Goal: Task Accomplishment & Management: Manage account settings

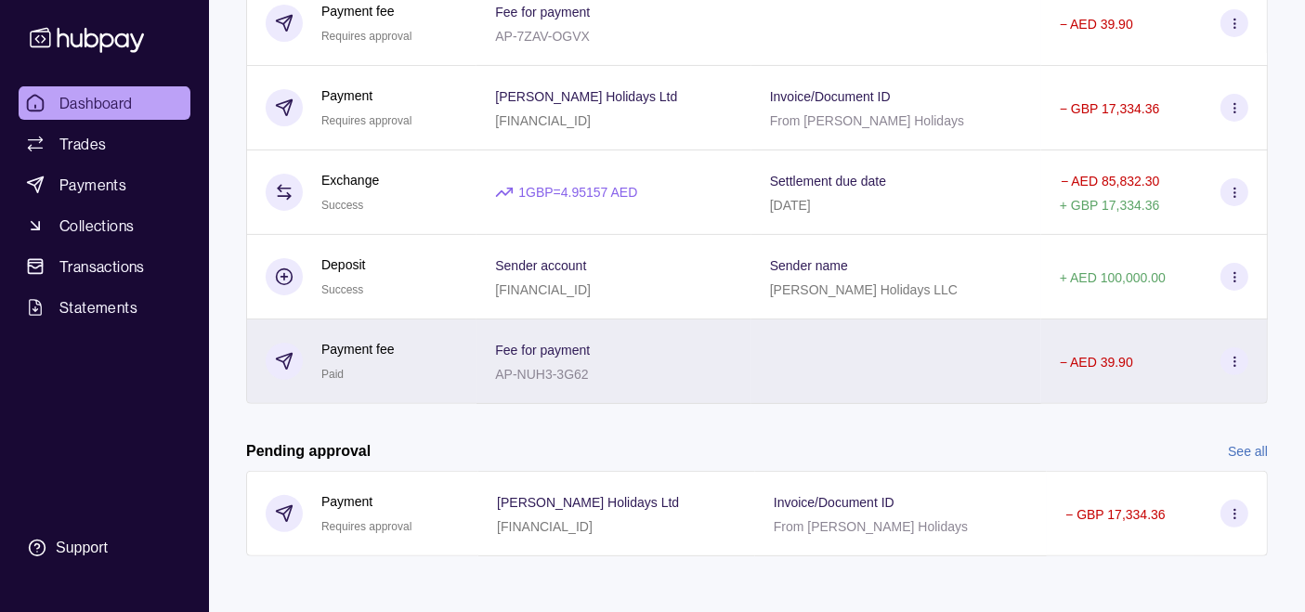
scroll to position [527, 0]
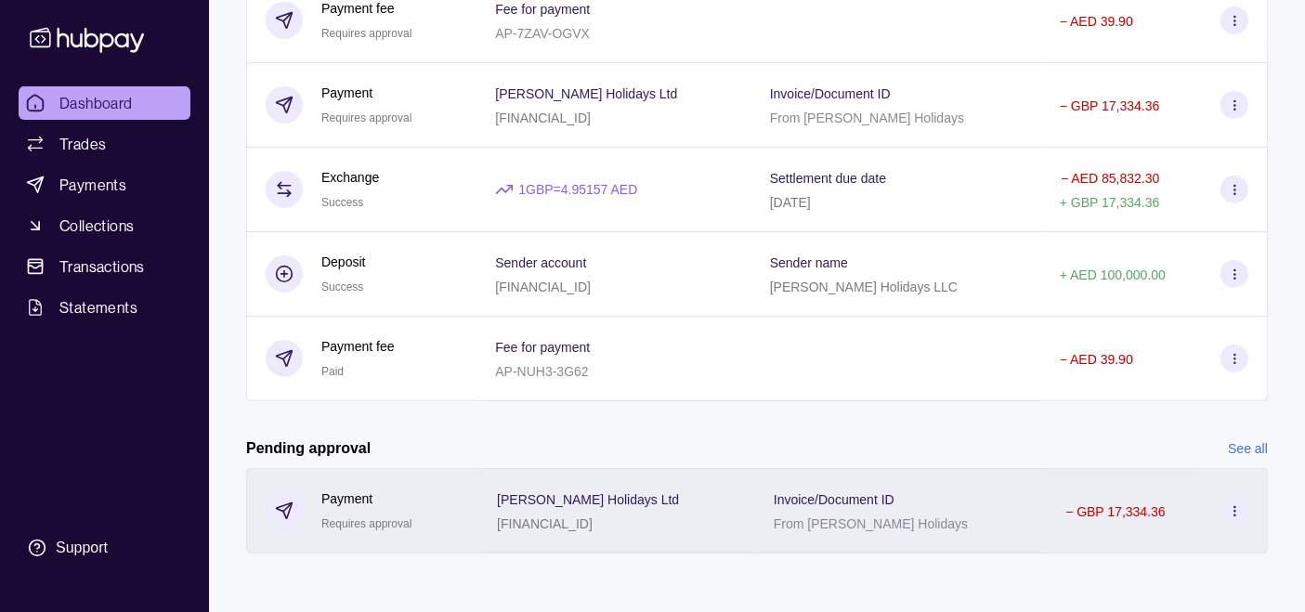
click at [894, 501] on p "Invoice/Document ID" at bounding box center [834, 499] width 121 height 15
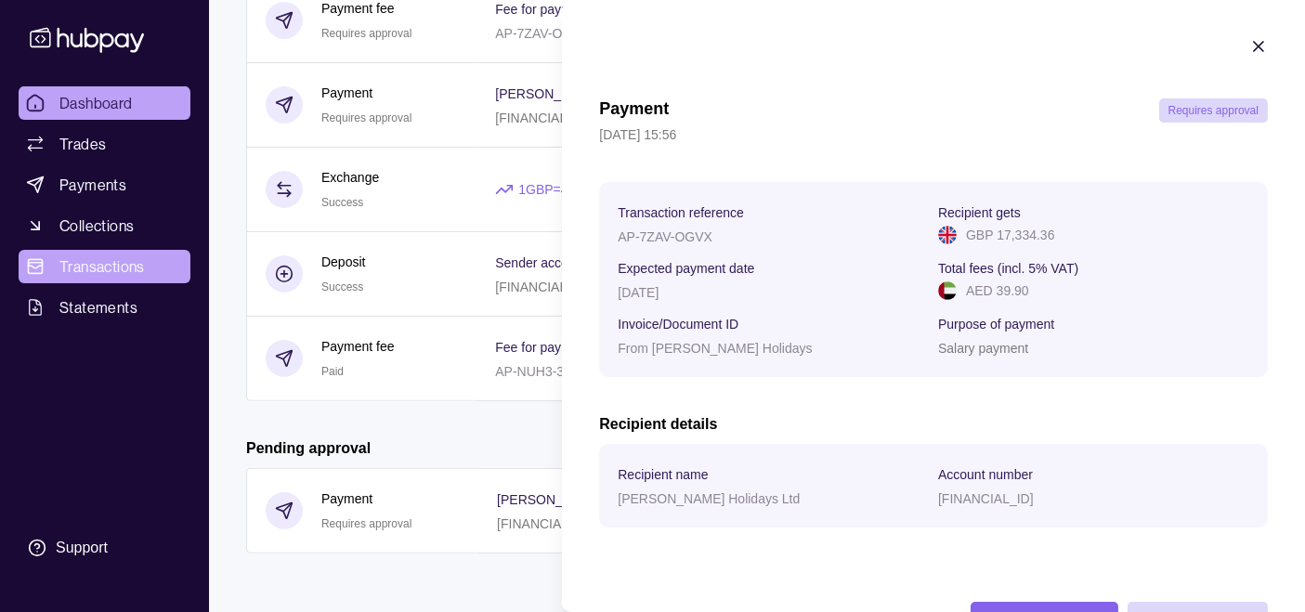
click at [98, 277] on html "Dashboard Trades Payments Collections Transactions Statements Support F Hello, …" at bounding box center [652, 43] width 1305 height 1140
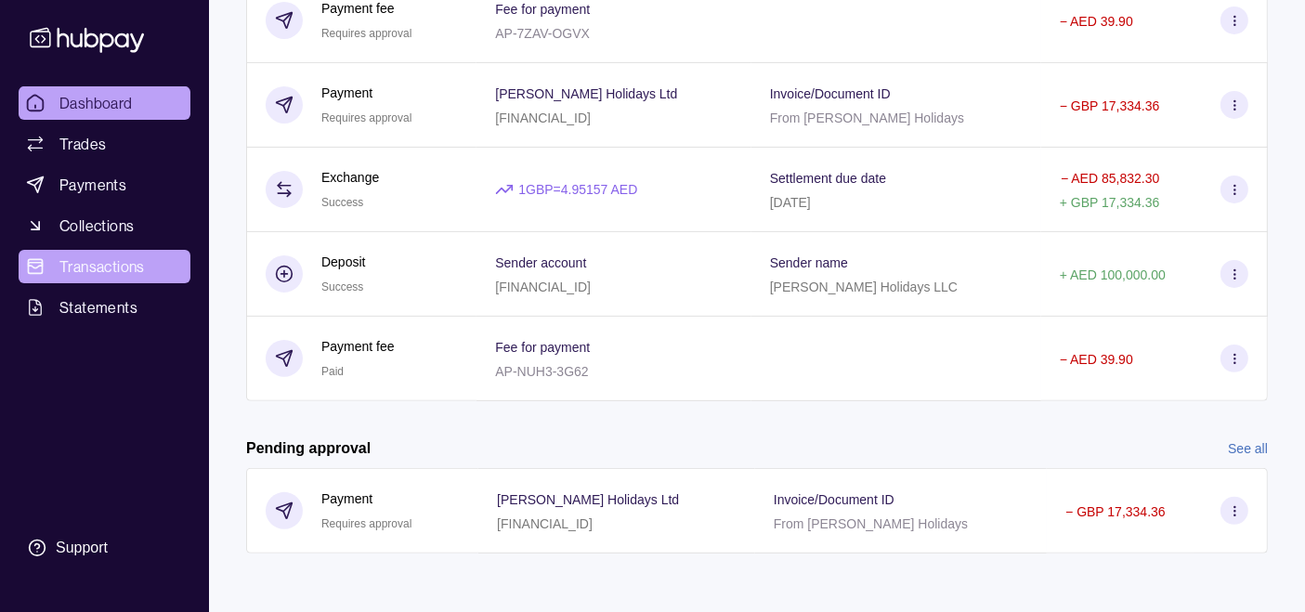
click at [101, 270] on span "Transactions" at bounding box center [101, 266] width 85 height 22
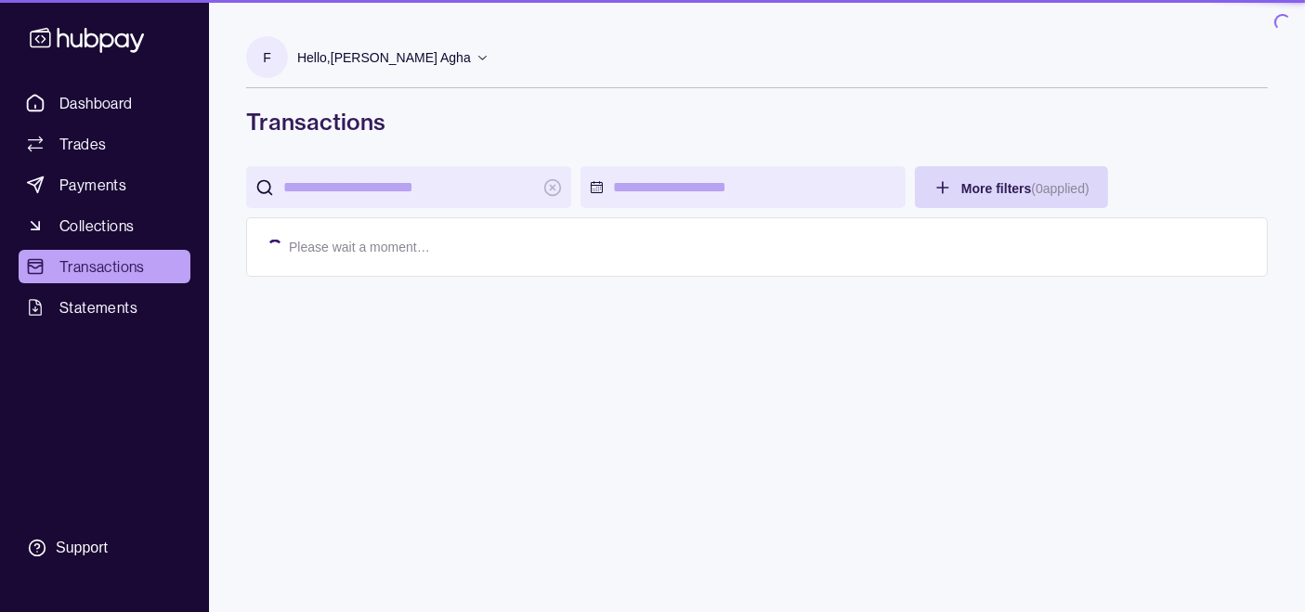
click at [101, 270] on span "Transactions" at bounding box center [101, 266] width 85 height 22
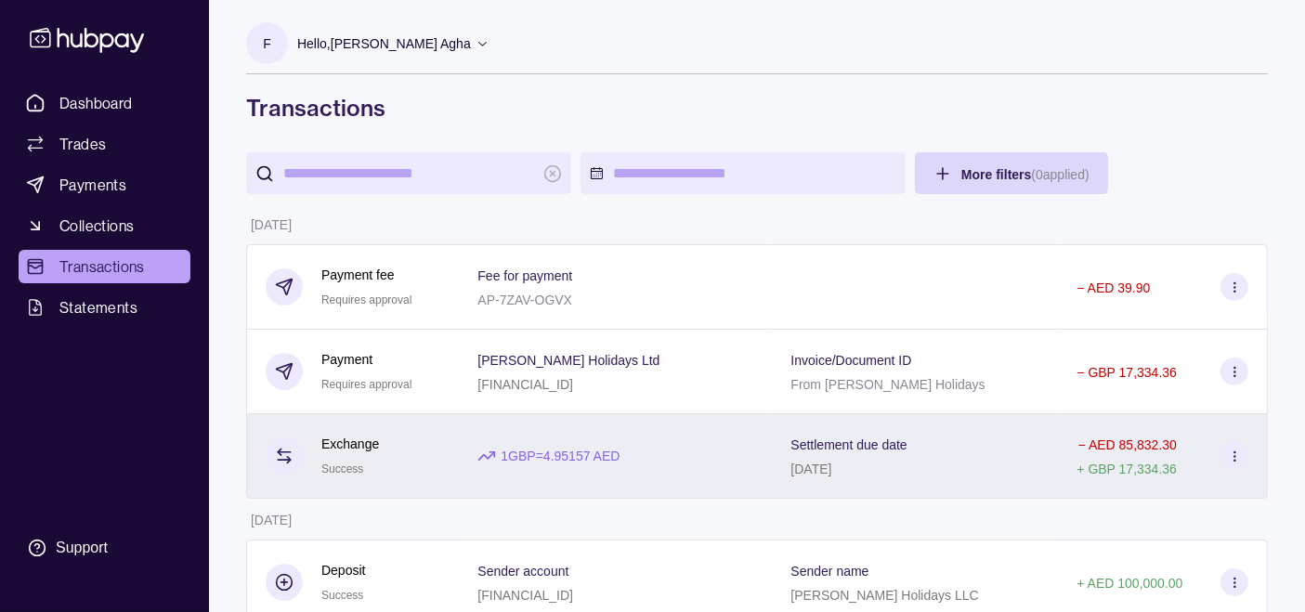
click at [747, 446] on div "1 GBP = 4.95157 AED" at bounding box center [615, 456] width 276 height 20
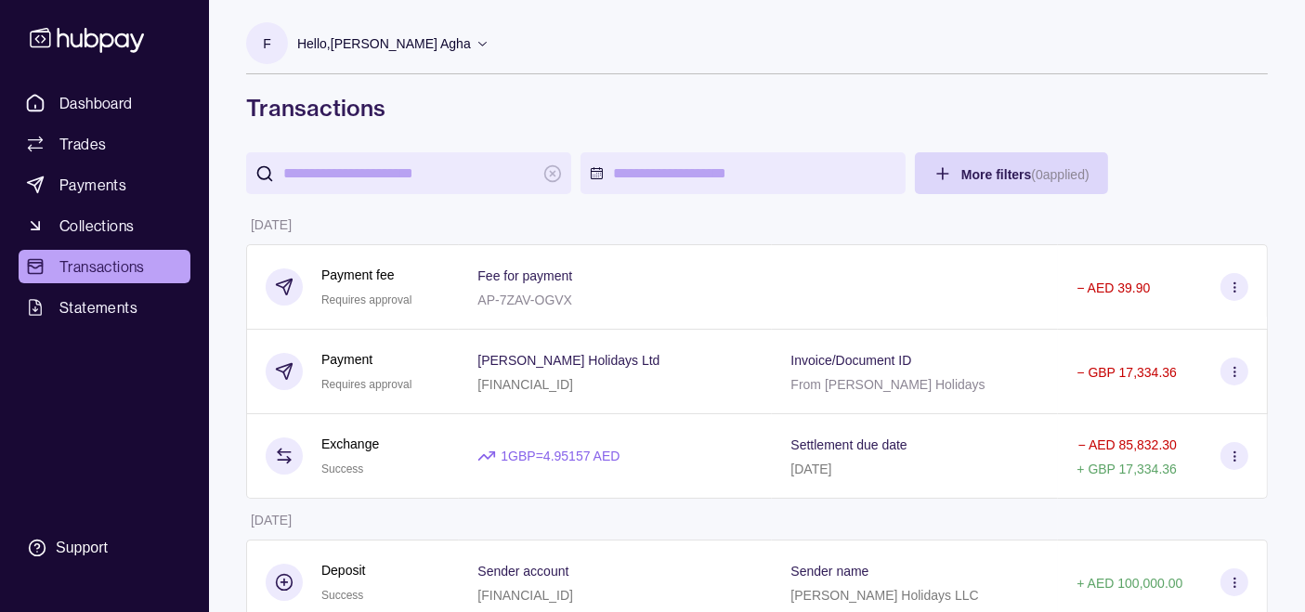
click at [514, 373] on div "[FINANCIAL_ID]" at bounding box center [568, 383] width 182 height 22
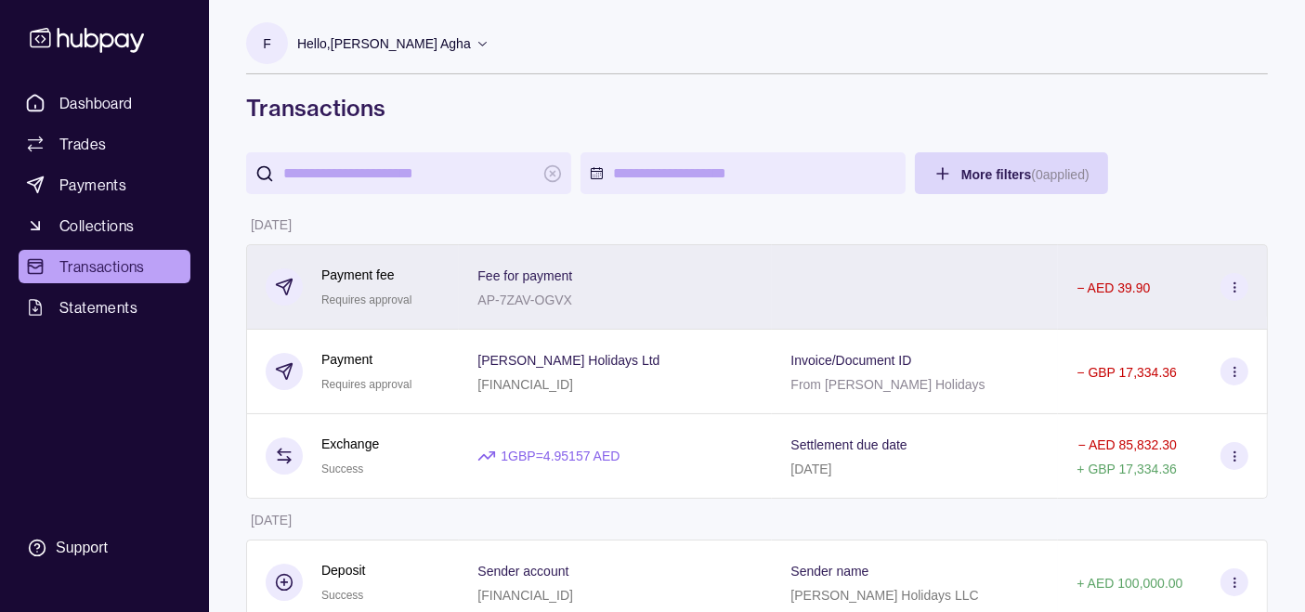
click at [512, 294] on p "AP-7ZAV-OGVX" at bounding box center [524, 300] width 95 height 15
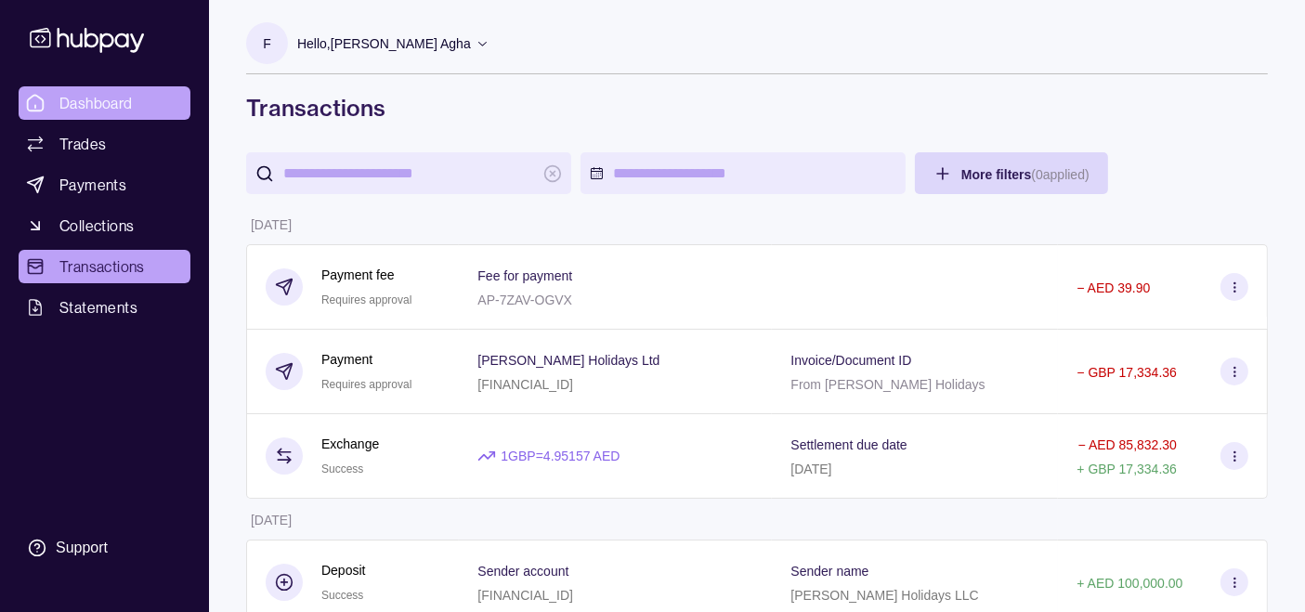
click at [109, 106] on span "Dashboard" at bounding box center [95, 103] width 73 height 22
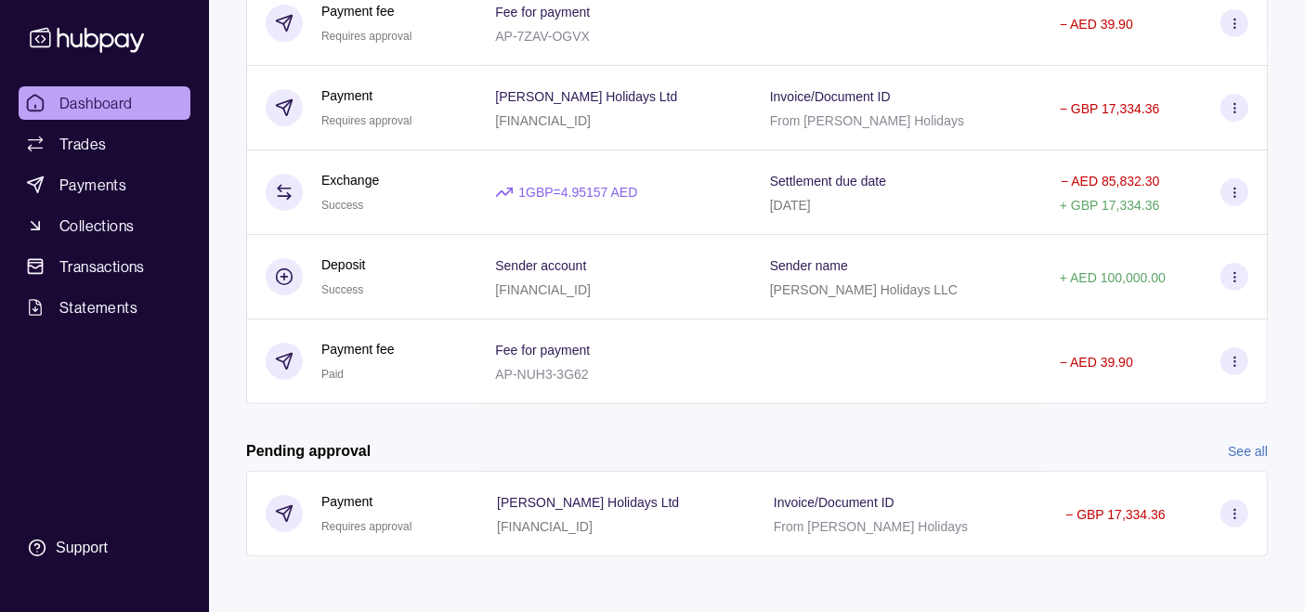
scroll to position [527, 0]
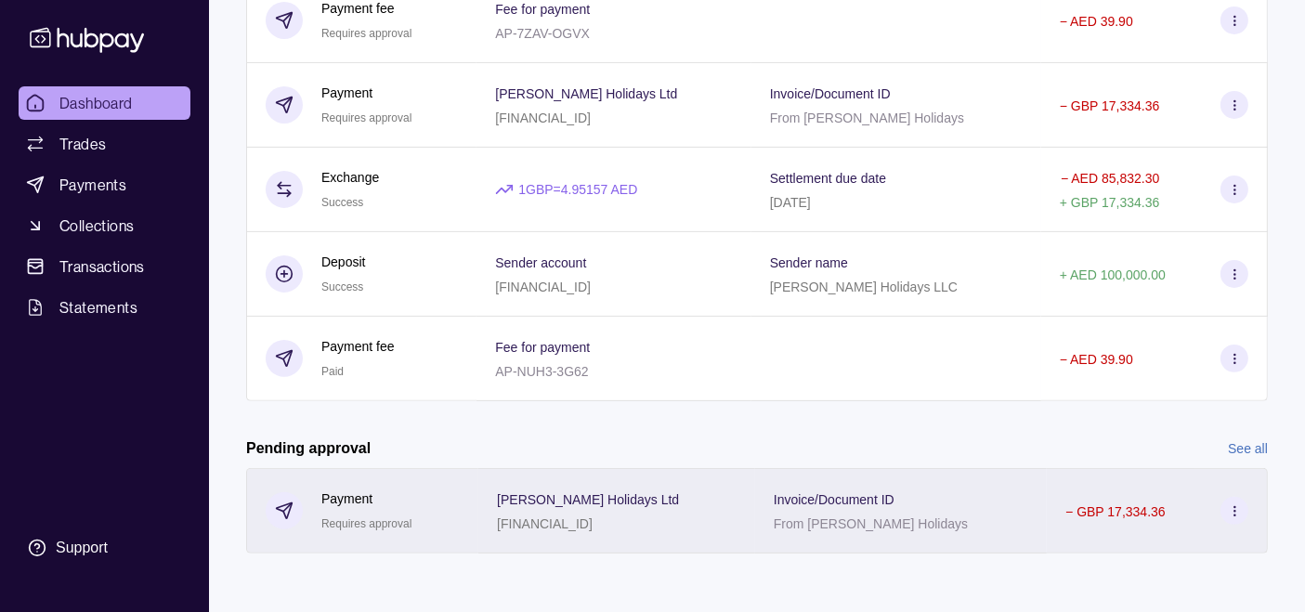
click at [755, 501] on div "[PERSON_NAME] Holidays Ltd [FINANCIAL_ID]" at bounding box center [616, 510] width 277 height 85
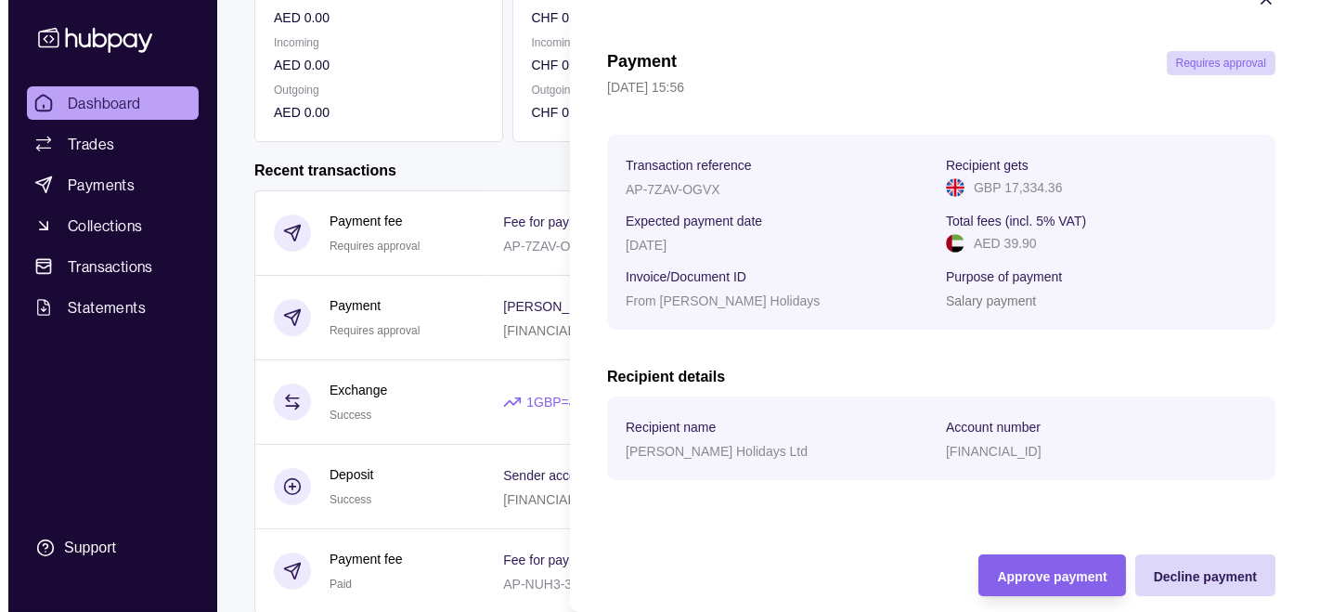
scroll to position [70, 0]
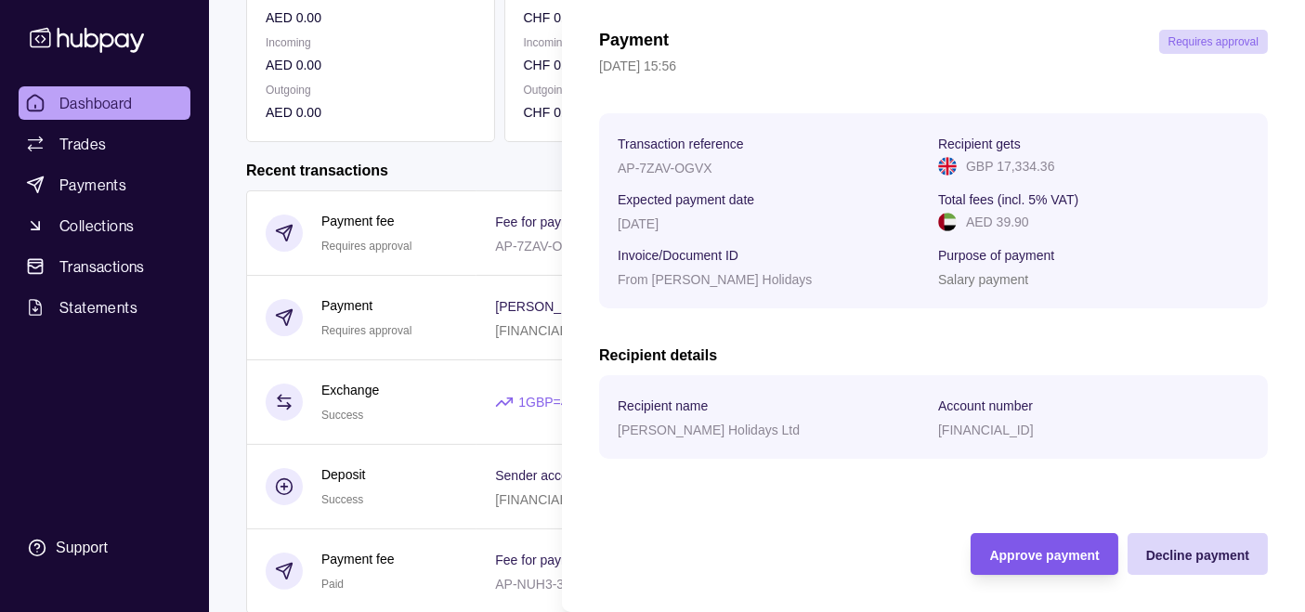
click at [1027, 545] on div "Approve payment" at bounding box center [1044, 554] width 110 height 22
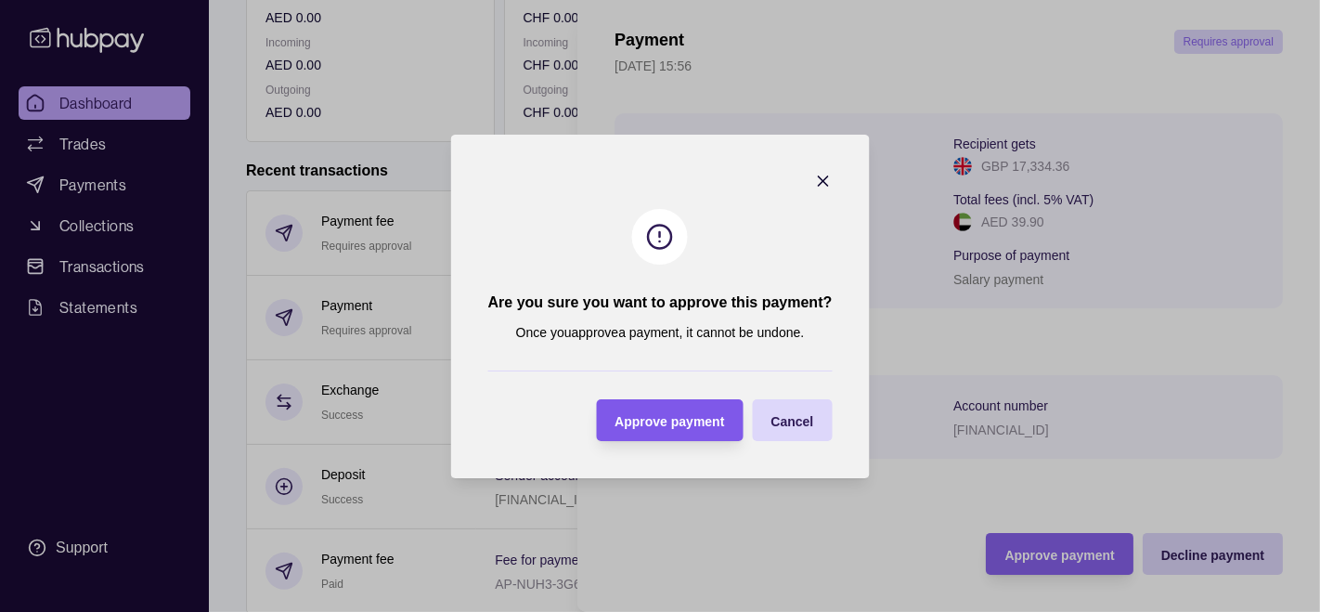
click at [695, 425] on span "Approve payment" at bounding box center [670, 420] width 110 height 15
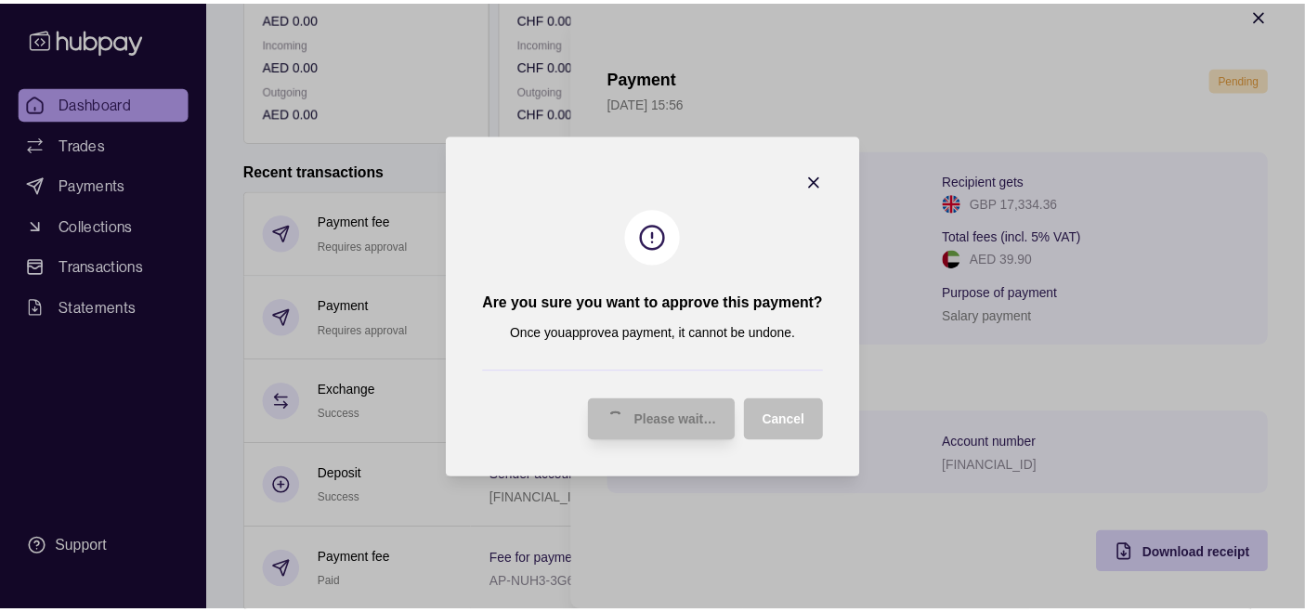
scroll to position [33, 0]
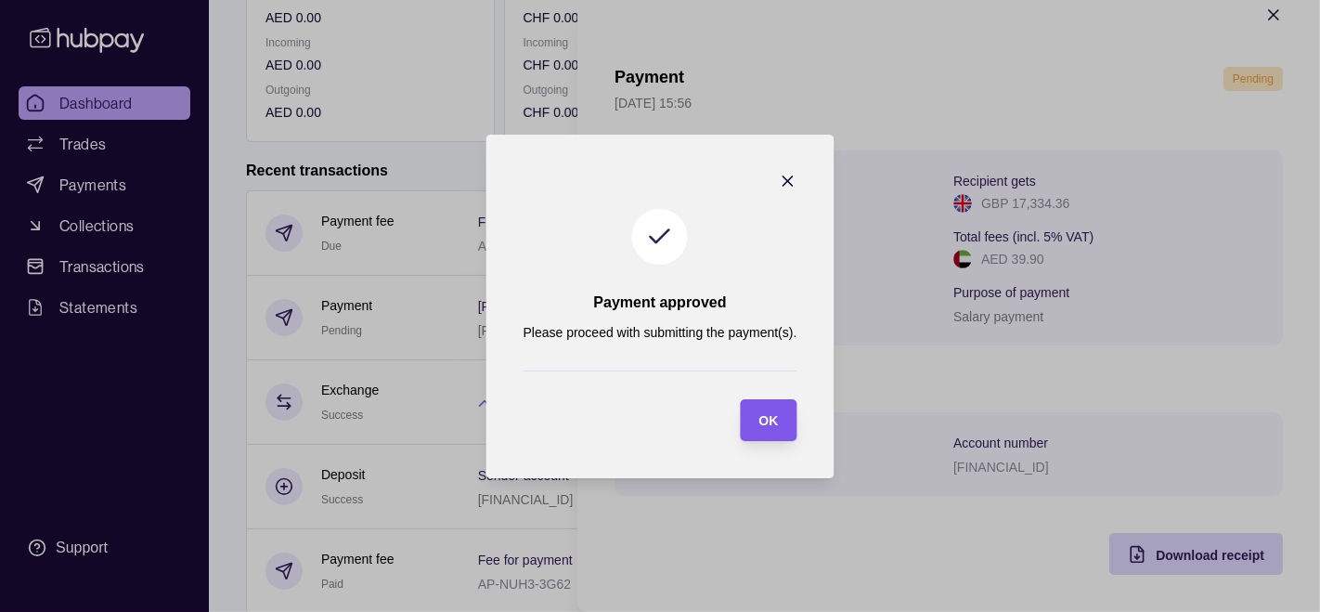
click at [788, 432] on section "OK" at bounding box center [768, 420] width 57 height 42
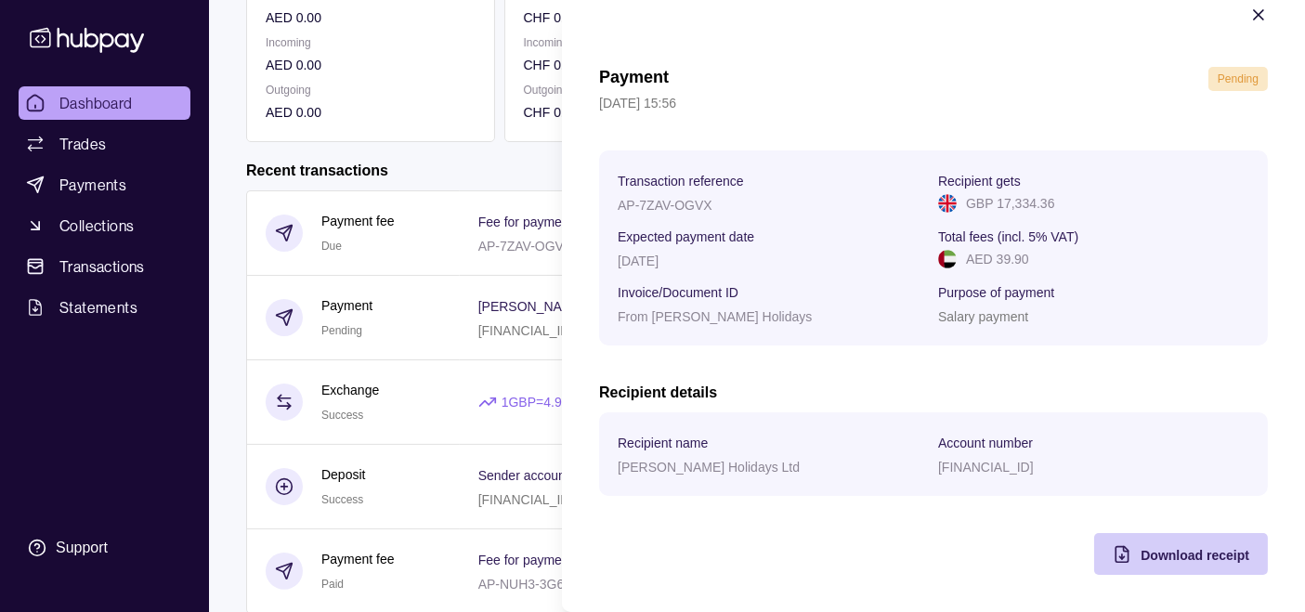
click at [1186, 548] on span "Download receipt" at bounding box center [1194, 555] width 109 height 15
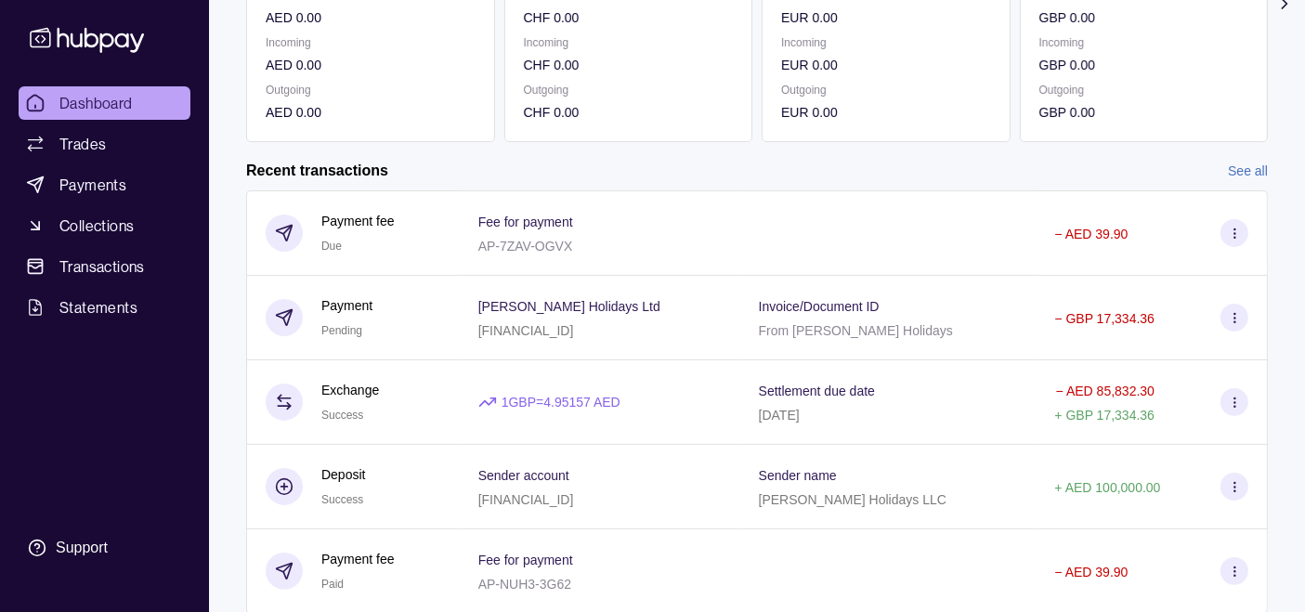
click at [541, 165] on html "Dashboard Trades Payments Collections Transactions Statements Support F Hello, …" at bounding box center [652, 279] width 1305 height 1189
click at [135, 277] on span "Transactions" at bounding box center [101, 266] width 85 height 22
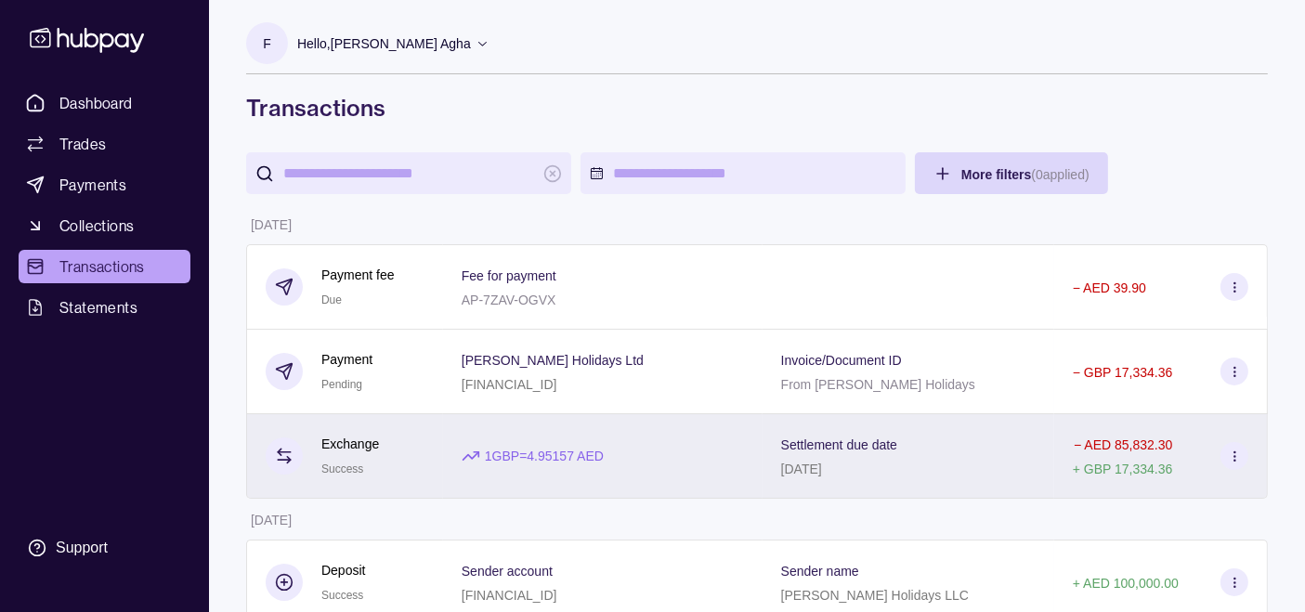
click at [562, 462] on p "1 GBP = 4.95157 AED" at bounding box center [544, 456] width 119 height 20
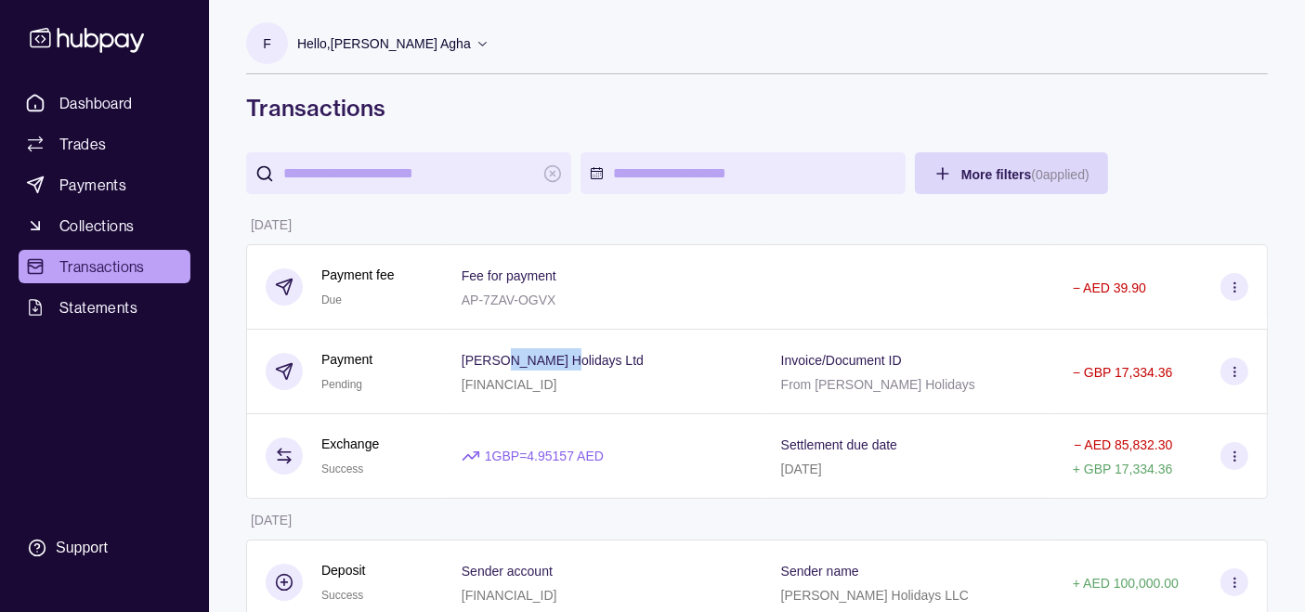
click at [527, 367] on p "[PERSON_NAME] Holidays Ltd" at bounding box center [553, 360] width 182 height 15
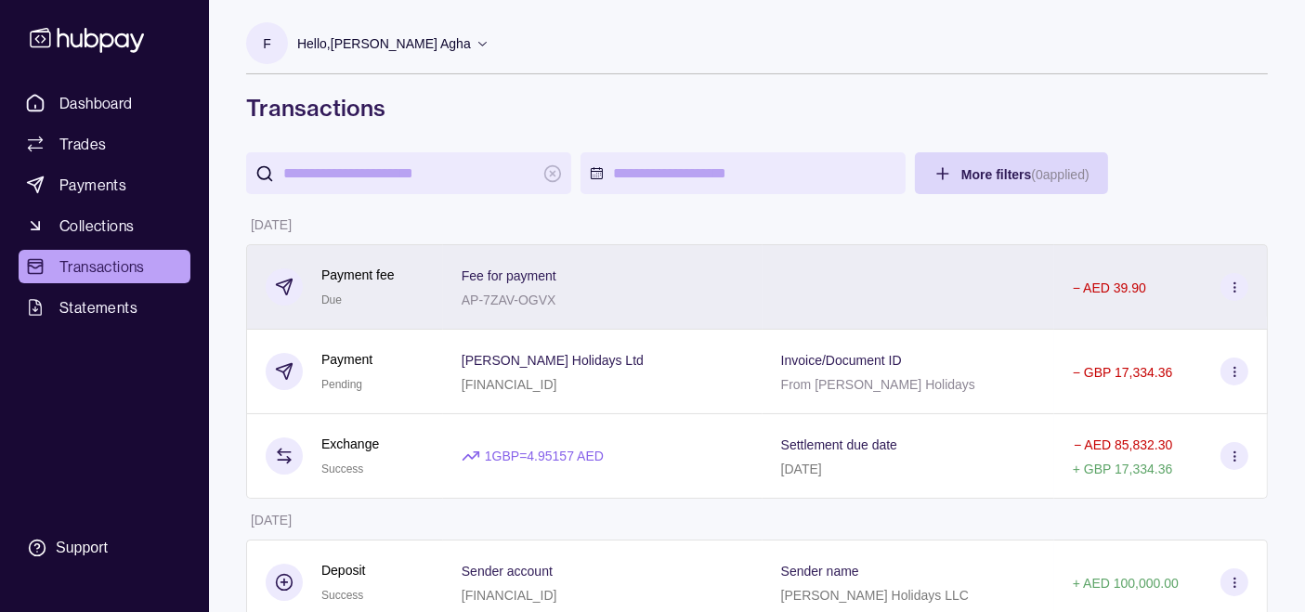
click at [523, 295] on p "AP-7ZAV-OGVX" at bounding box center [509, 300] width 95 height 15
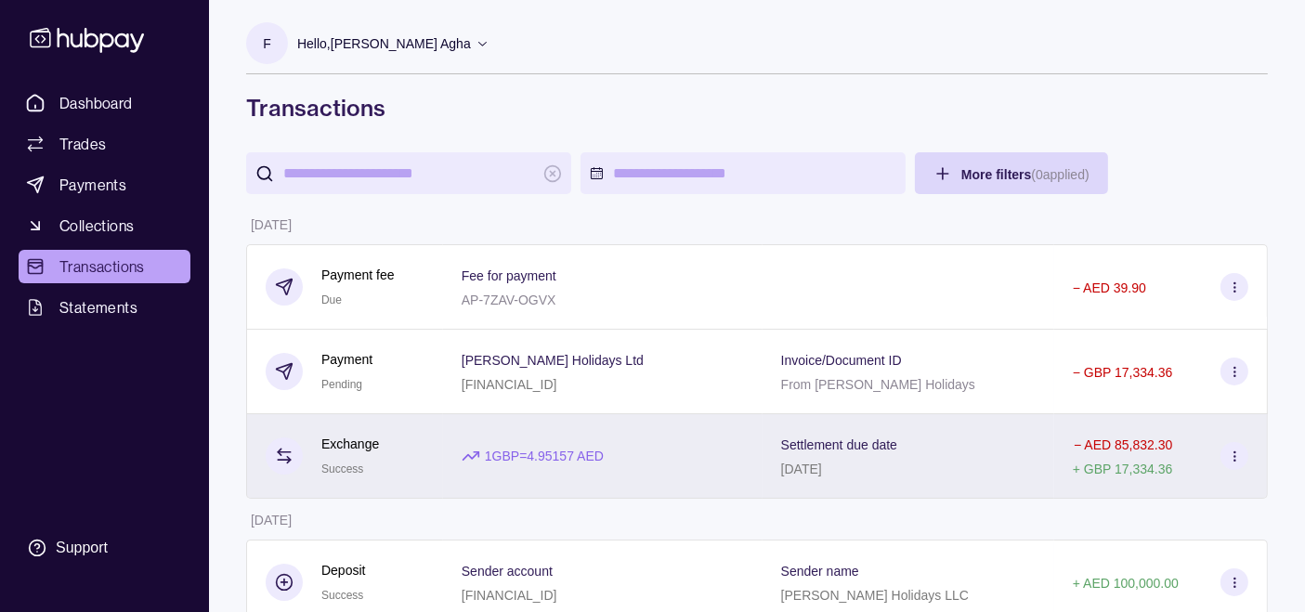
click at [512, 432] on div "1 GBP = 4.95157 AED" at bounding box center [602, 456] width 319 height 85
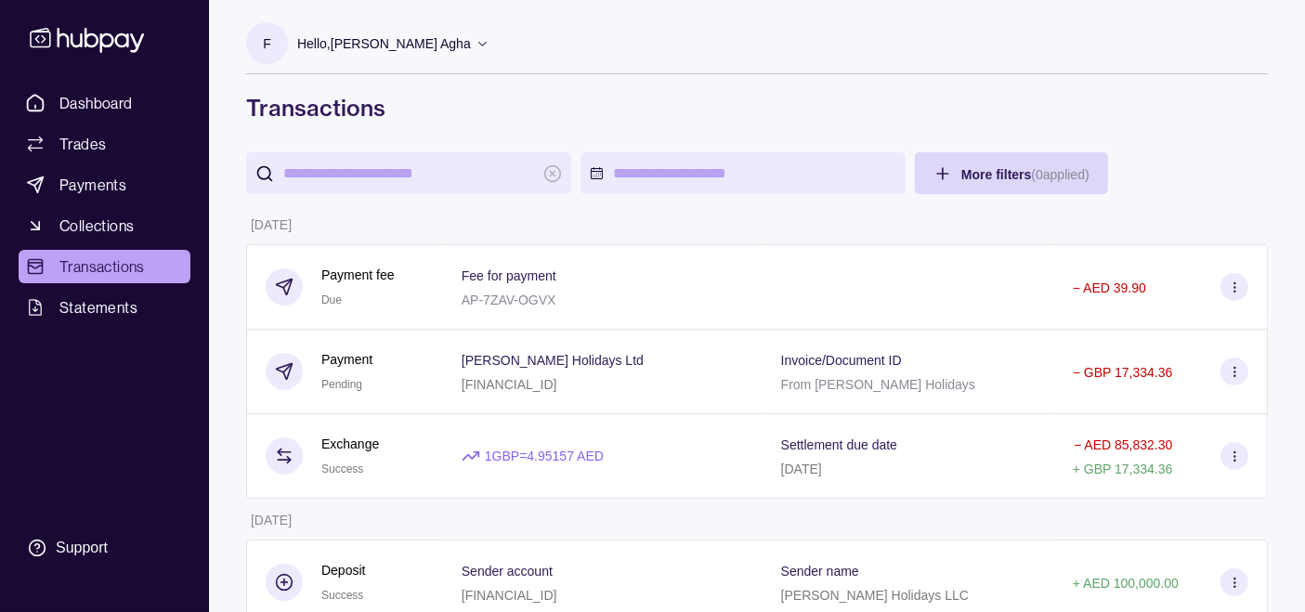
click at [514, 361] on p "[PERSON_NAME] Holidays Ltd" at bounding box center [553, 360] width 182 height 15
click at [506, 281] on p "Fee for payment" at bounding box center [509, 275] width 95 height 15
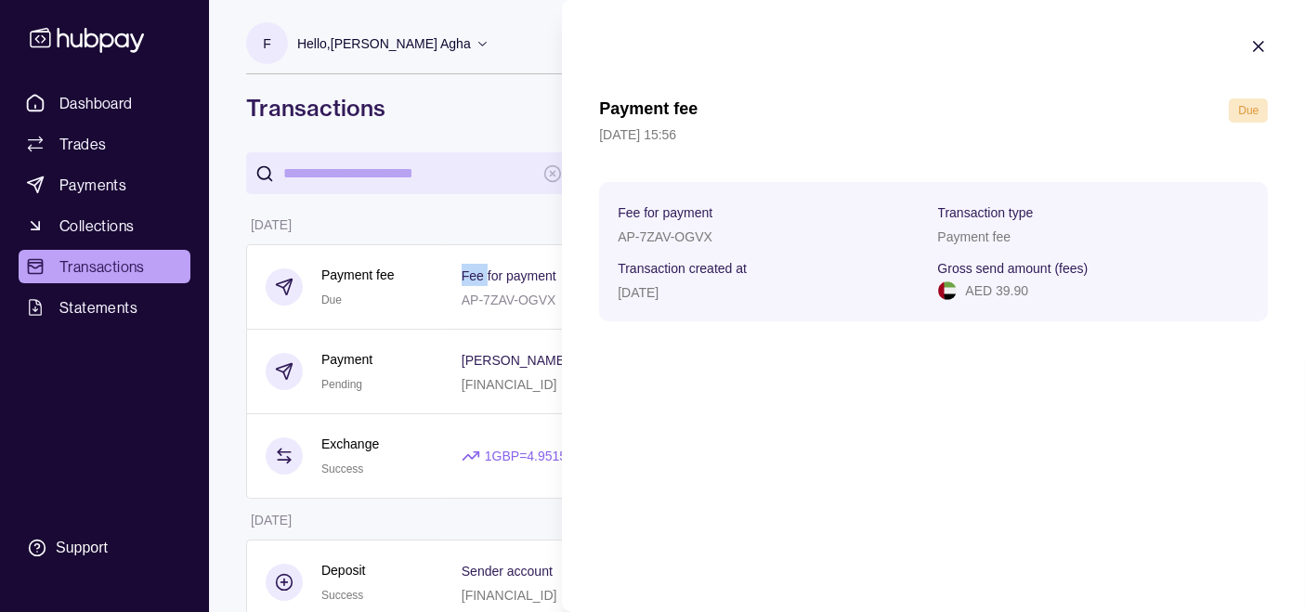
click at [1254, 44] on icon "button" at bounding box center [1258, 46] width 19 height 19
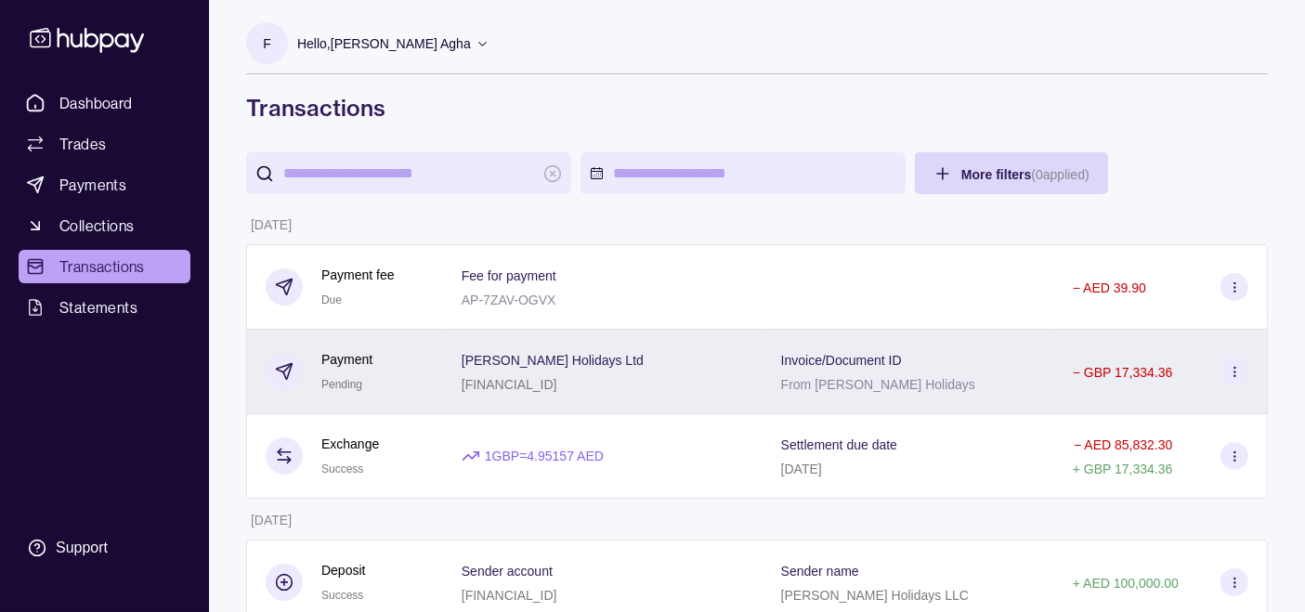
click at [670, 382] on div "[PERSON_NAME] Holidays Ltd [FINANCIAL_ID]" at bounding box center [603, 371] width 282 height 46
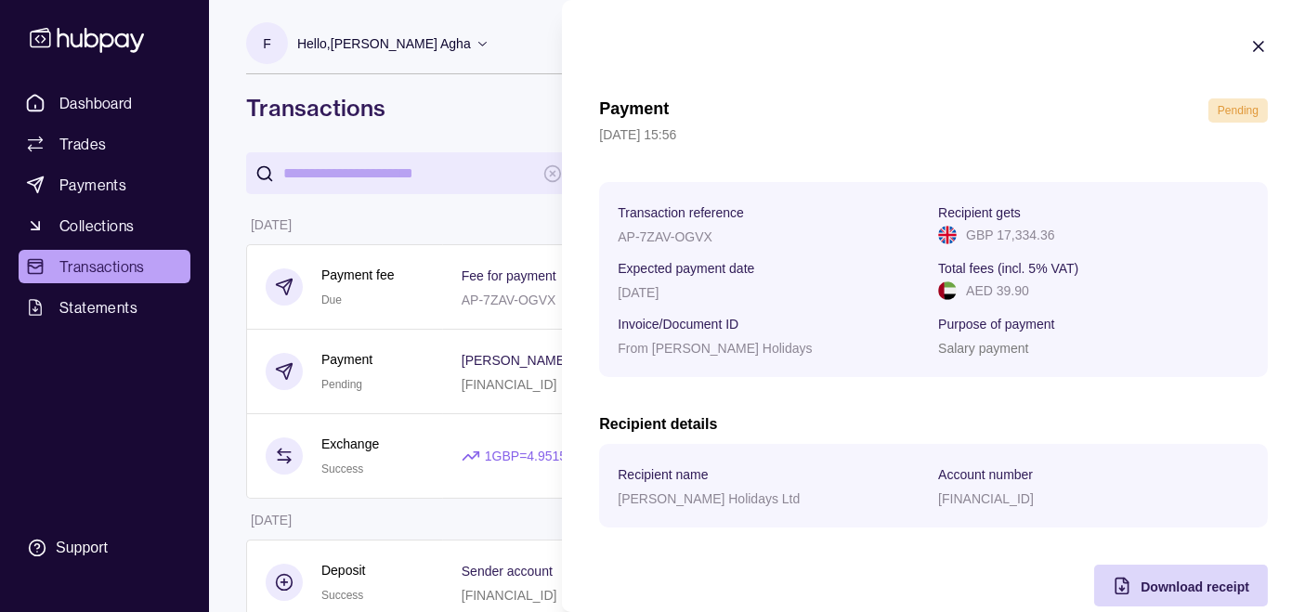
scroll to position [1387, 0]
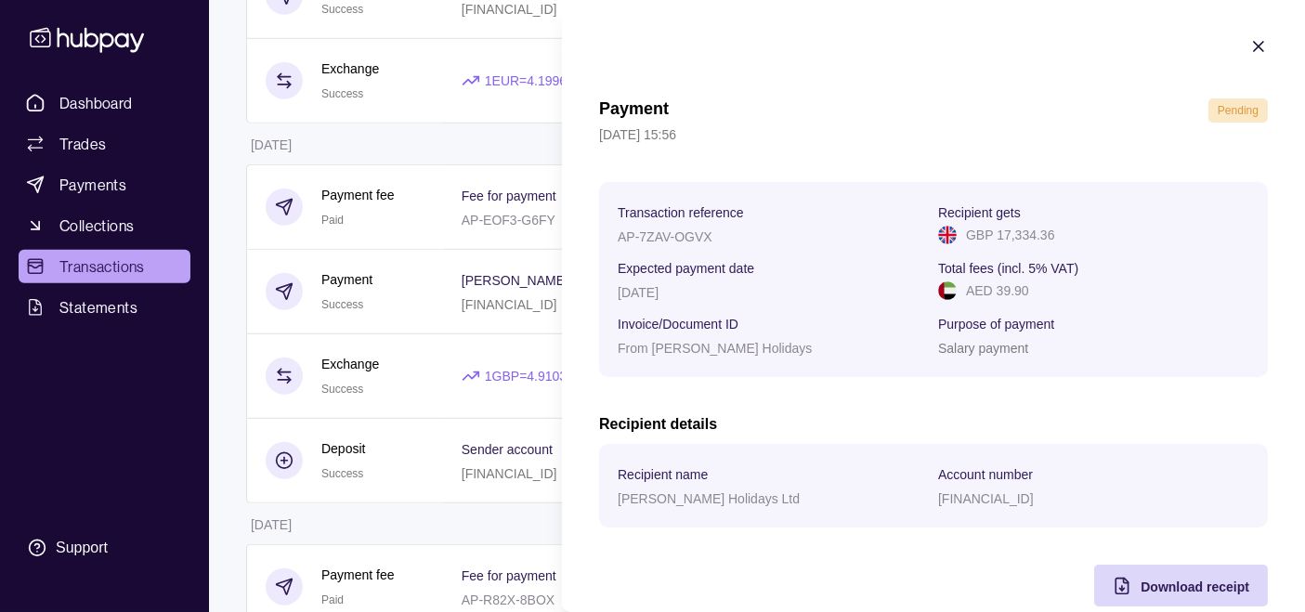
click at [1254, 51] on icon "button" at bounding box center [1258, 46] width 9 height 9
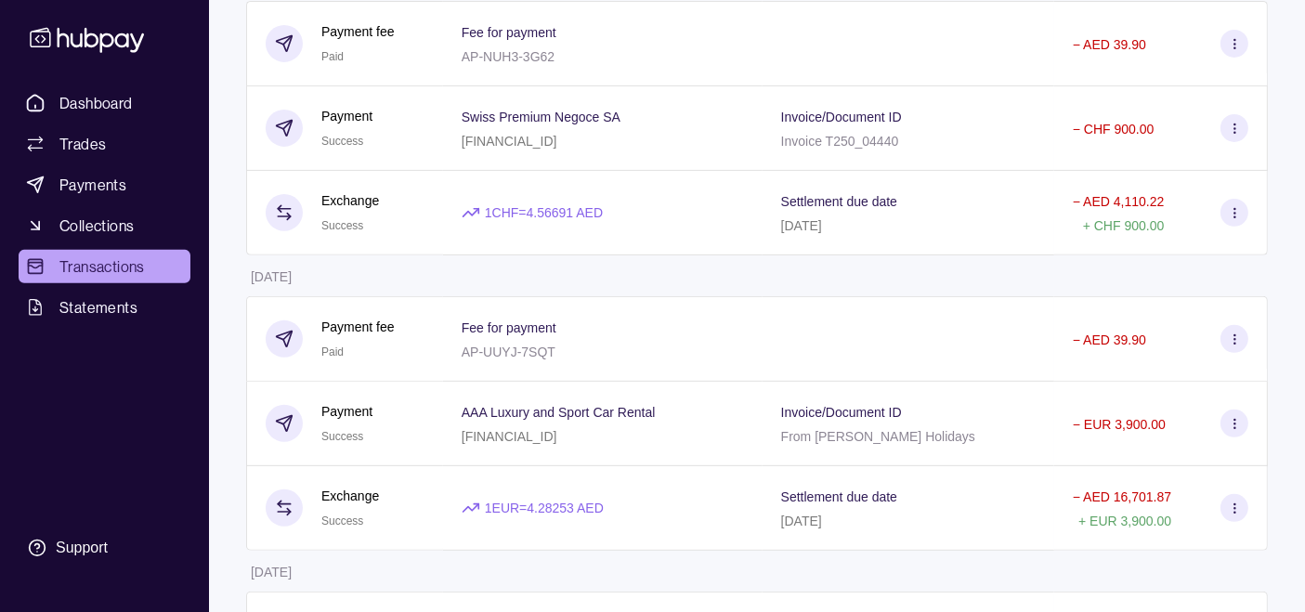
scroll to position [0, 0]
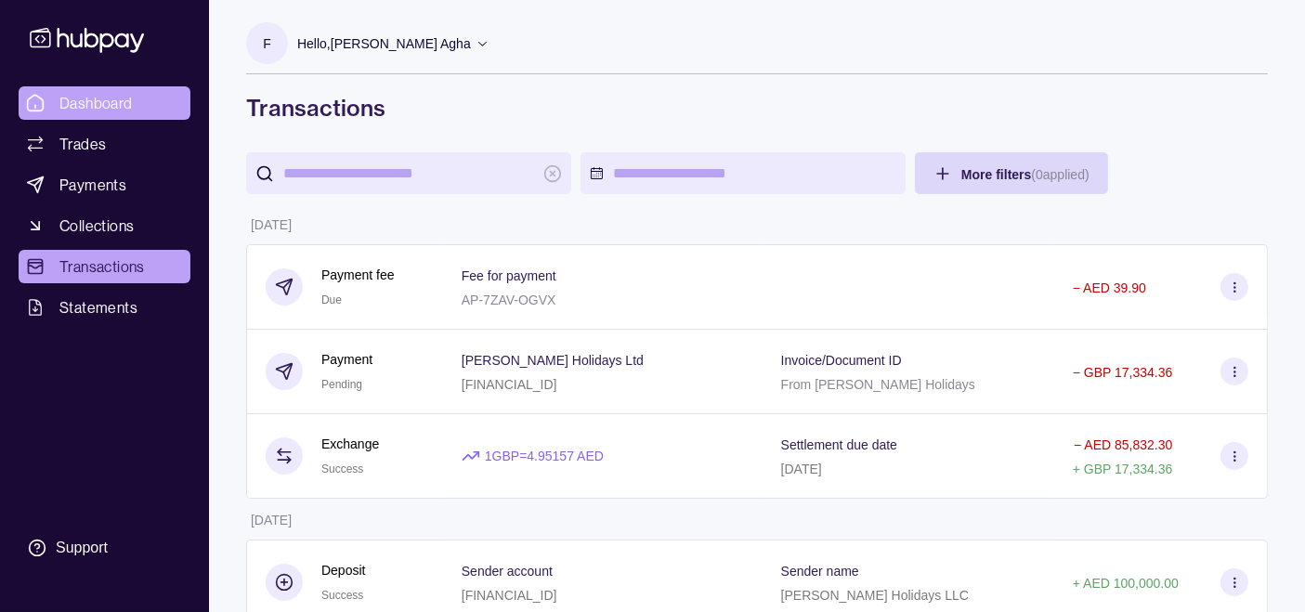
click at [91, 95] on span "Dashboard" at bounding box center [95, 103] width 73 height 22
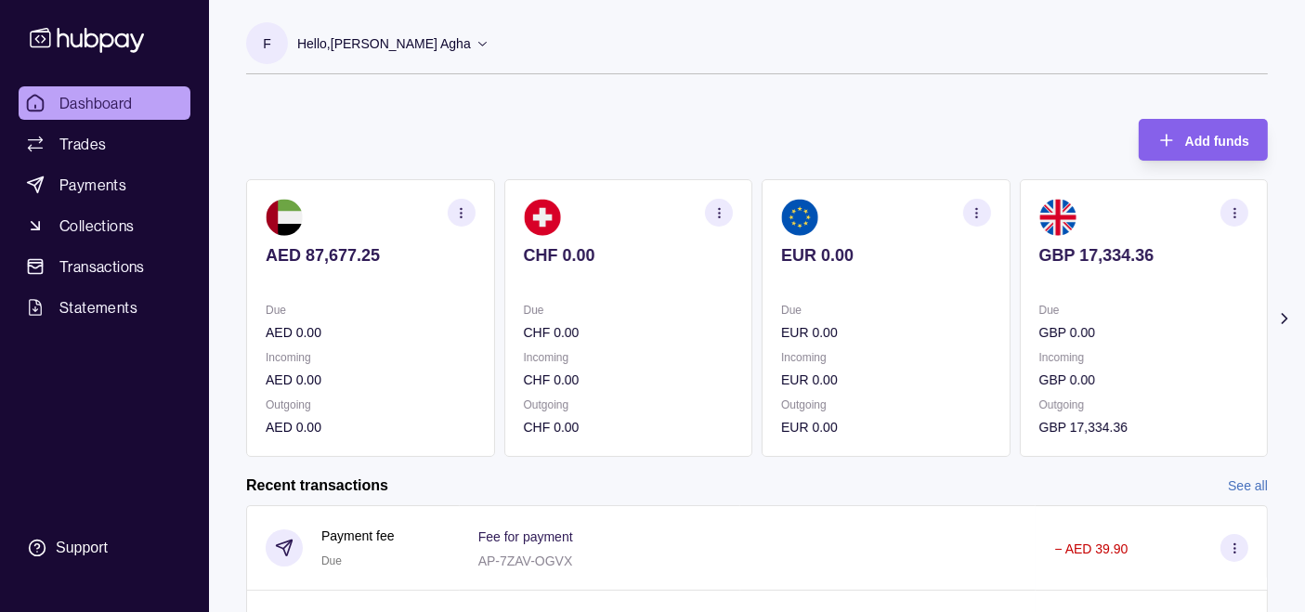
click at [436, 39] on div "Hello, [PERSON_NAME] Agha" at bounding box center [393, 43] width 192 height 39
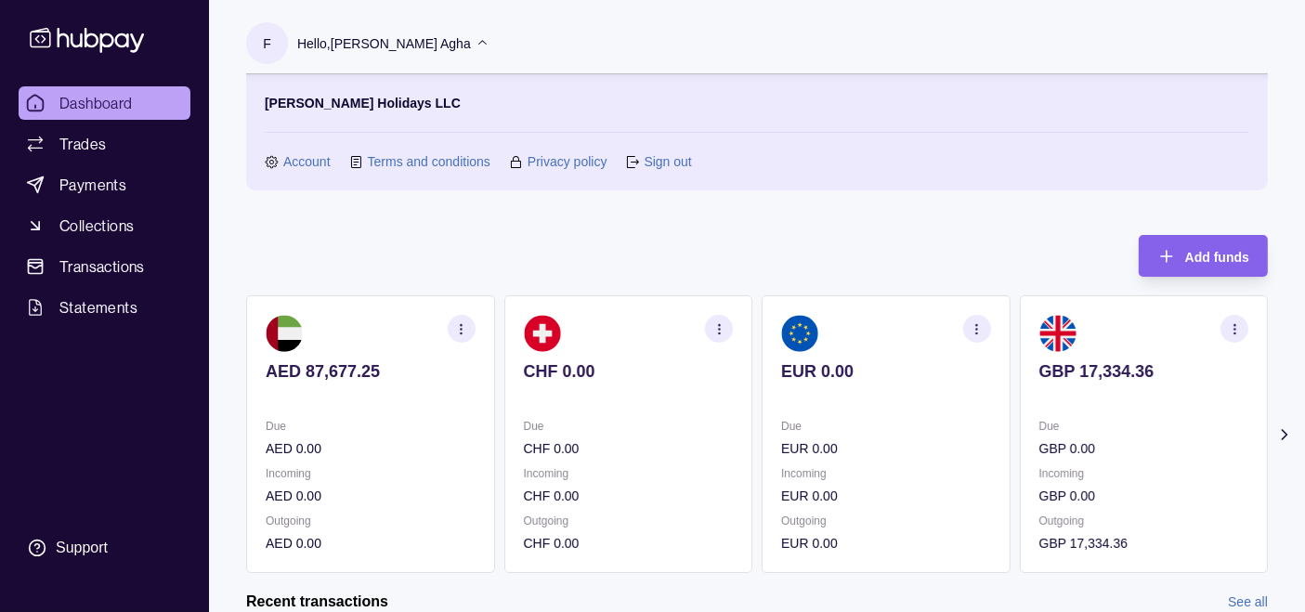
click at [655, 164] on link "Sign out" at bounding box center [667, 161] width 47 height 20
